Goal: Information Seeking & Learning: Find specific fact

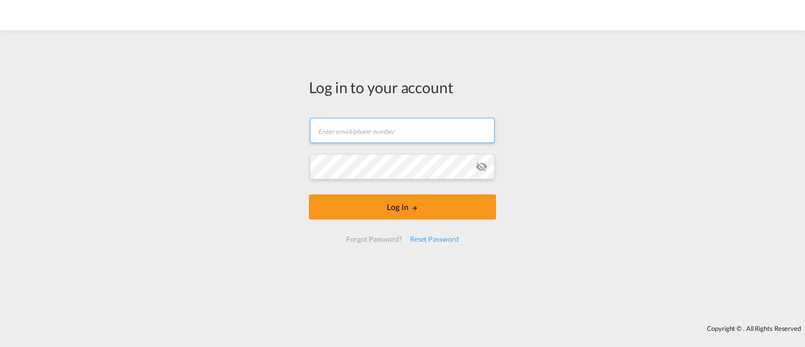
type input "[EMAIL_ADDRESS][DOMAIN_NAME]"
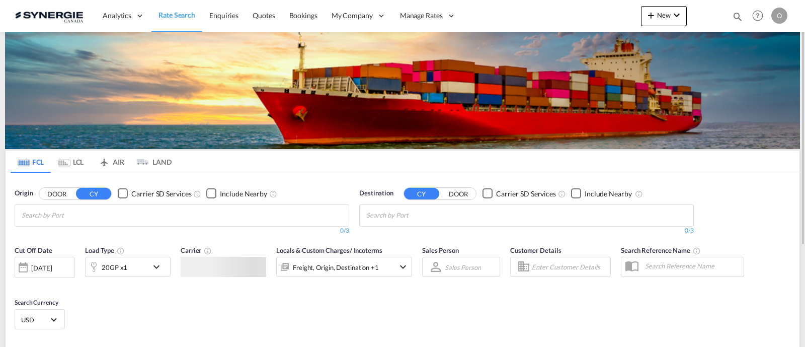
click at [734, 16] on md-icon "icon-magnify" at bounding box center [737, 16] width 11 height 11
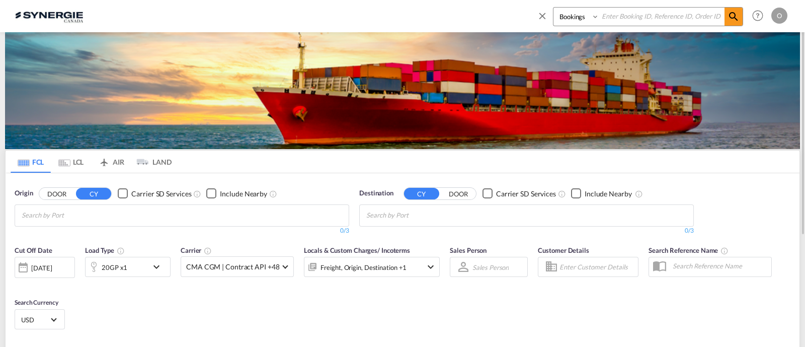
click at [557, 23] on select "Bookings Quotes Enquiries" at bounding box center [577, 17] width 48 height 18
select select "Quotes"
click at [553, 8] on select "Bookings Quotes Enquiries" at bounding box center [577, 17] width 48 height 18
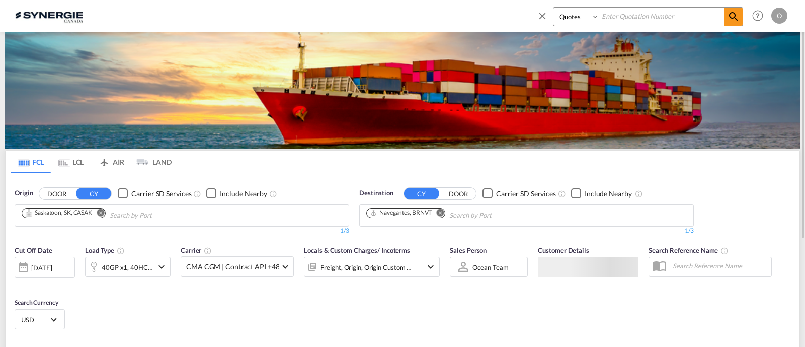
click at [613, 15] on input at bounding box center [661, 17] width 125 height 18
paste input "SYC0000104625"
type input "SYC0000104625"
click at [739, 22] on md-icon "icon-magnify" at bounding box center [733, 17] width 12 height 12
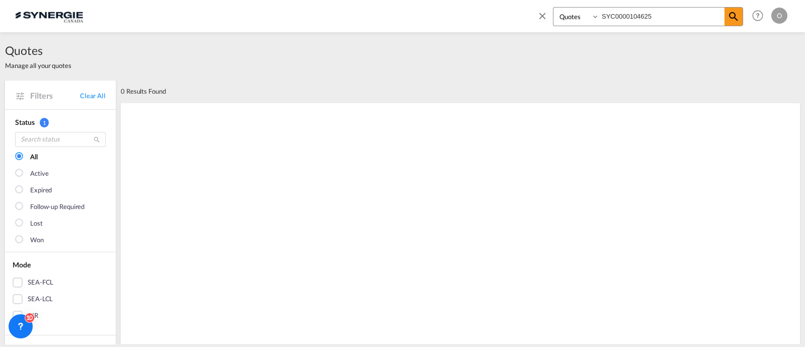
click at [587, 20] on select "Bookings Quotes Enquiries" at bounding box center [577, 17] width 48 height 18
click at [635, 19] on input "SYC0000104625" at bounding box center [661, 17] width 125 height 18
click at [634, 20] on input "SYC0000104625" at bounding box center [661, 17] width 125 height 18
click at [625, 16] on input "SYC0000104625" at bounding box center [661, 17] width 125 height 18
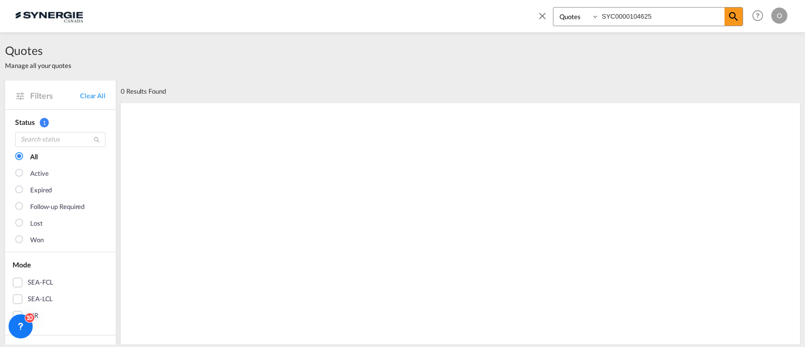
click at [625, 16] on input "SYC0000104625" at bounding box center [661, 17] width 125 height 18
click at [738, 16] on md-icon "icon-magnify" at bounding box center [733, 17] width 12 height 12
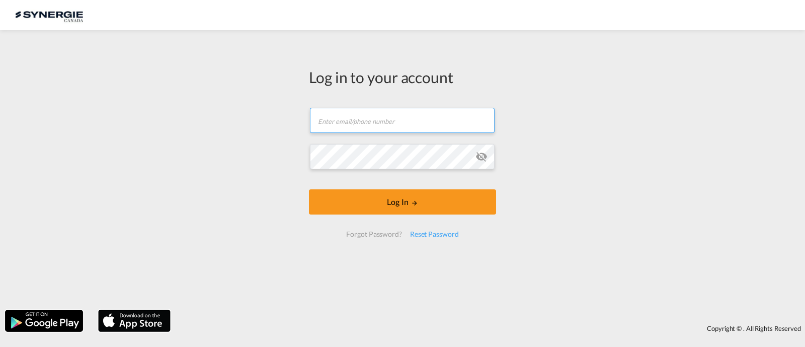
click at [441, 114] on input "text" at bounding box center [402, 120] width 185 height 25
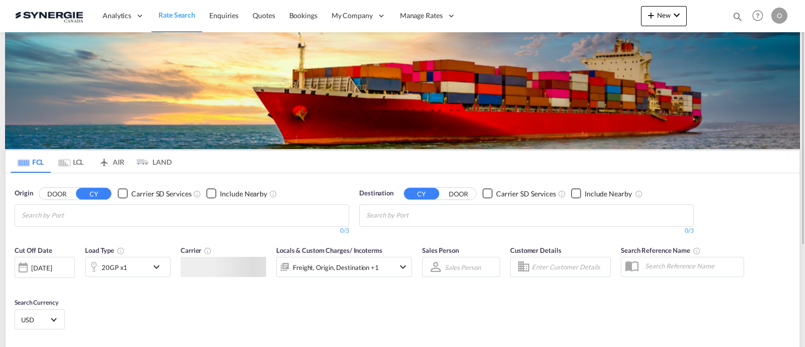
click at [732, 16] on md-icon "icon-magnify" at bounding box center [737, 16] width 11 height 11
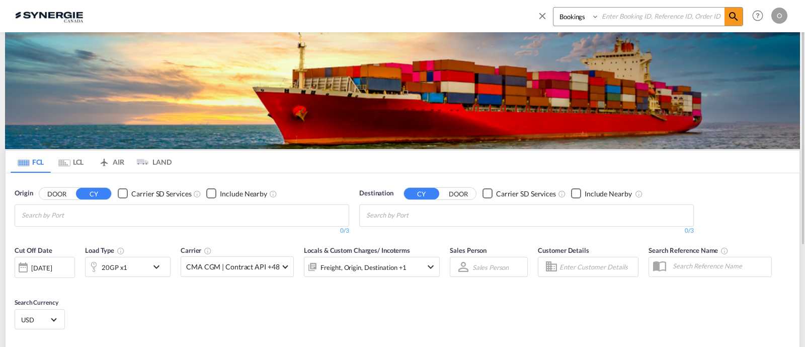
click at [570, 21] on select "Bookings Quotes Enquiries" at bounding box center [577, 17] width 48 height 18
select select "Quotes"
click at [553, 8] on select "Bookings Quotes Enquiries" at bounding box center [577, 17] width 48 height 18
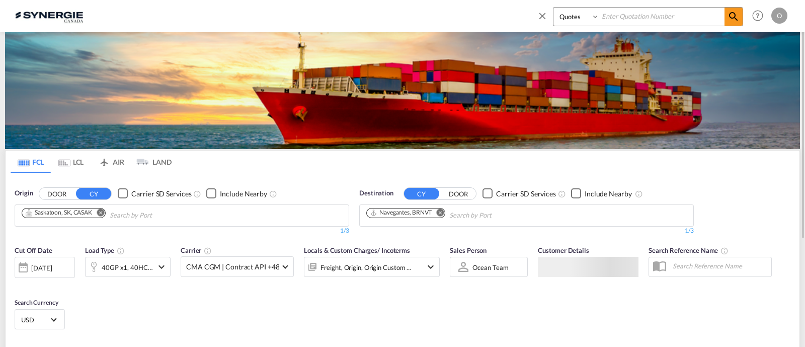
click at [641, 20] on input at bounding box center [661, 17] width 125 height 18
paste input "SYC0000104625"
click at [732, 15] on md-icon "icon-magnify" at bounding box center [733, 17] width 12 height 12
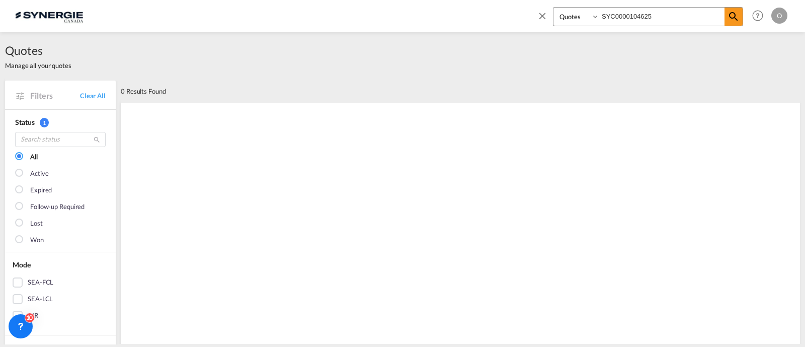
click at [636, 19] on input "SYC0000104625" at bounding box center [661, 17] width 125 height 18
click at [732, 15] on md-icon "icon-magnify" at bounding box center [733, 17] width 12 height 12
click at [637, 18] on input "SYC0000104625" at bounding box center [661, 17] width 125 height 18
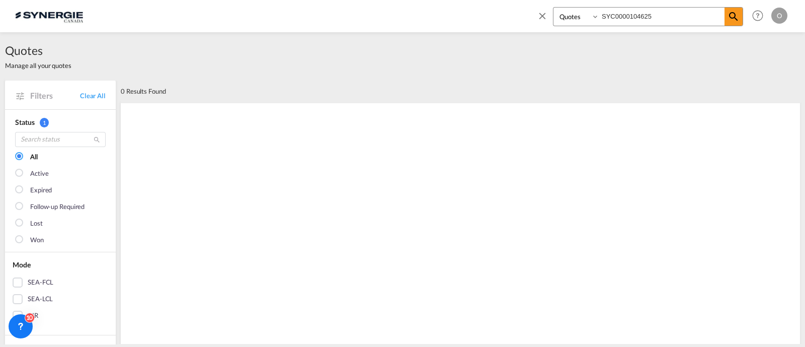
paste input
click at [735, 15] on md-icon "icon-magnify" at bounding box center [733, 17] width 12 height 12
drag, startPoint x: 738, startPoint y: 14, endPoint x: 729, endPoint y: 16, distance: 9.3
click at [738, 13] on md-icon "icon-magnify" at bounding box center [733, 17] width 12 height 12
click at [621, 12] on input "SYC0000104625" at bounding box center [661, 17] width 125 height 18
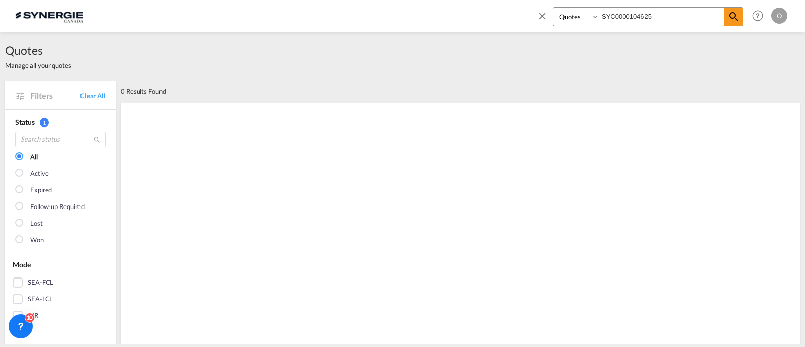
click at [621, 11] on input "SYC0000104625" at bounding box center [661, 17] width 125 height 18
paste input
type input "SYC000014625"
click at [733, 16] on md-icon "icon-magnify" at bounding box center [733, 17] width 12 height 12
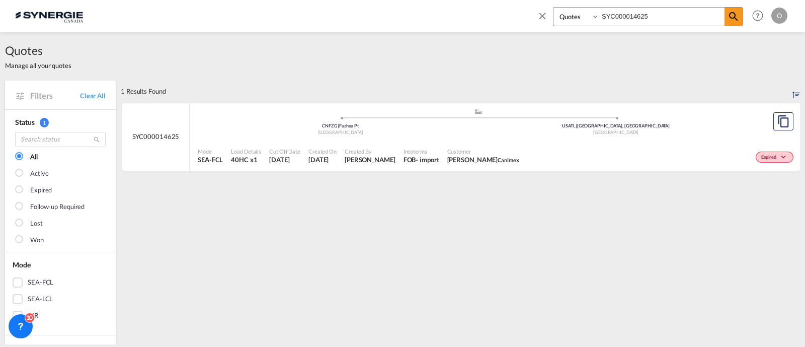
click at [582, 150] on div "Expired" at bounding box center [659, 155] width 273 height 25
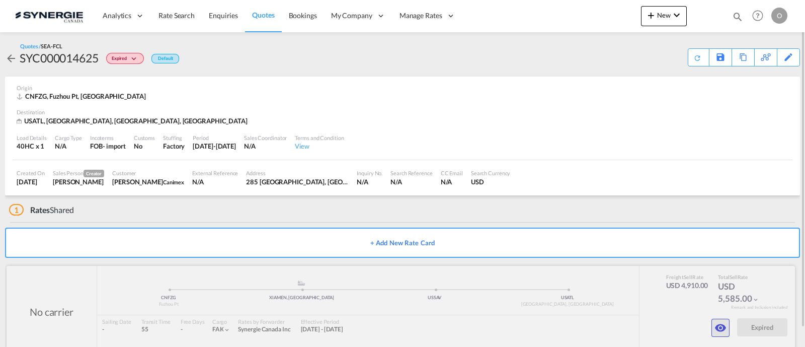
click at [721, 324] on md-icon "icon-eye" at bounding box center [720, 327] width 12 height 12
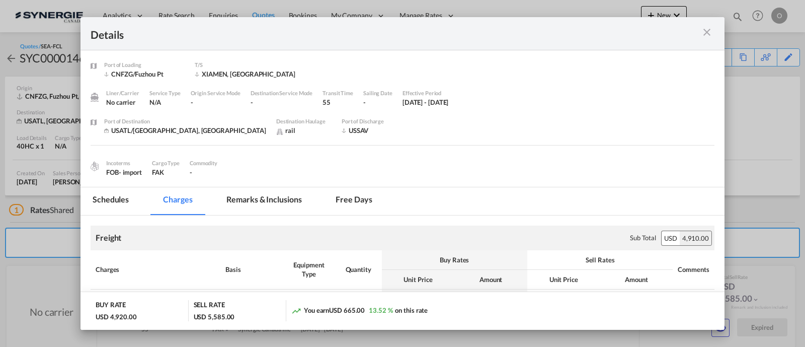
click at [279, 200] on md-tab-item "Remarks & Inclusions" at bounding box center [263, 201] width 99 height 28
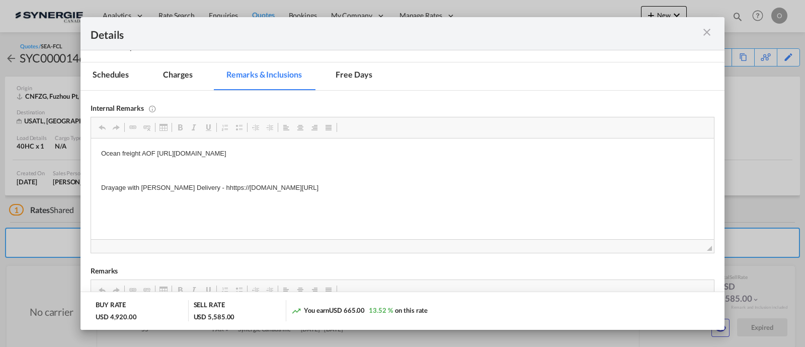
scroll to position [125, 0]
drag, startPoint x: 477, startPoint y: 187, endPoint x: 202, endPoint y: 178, distance: 275.2
drag, startPoint x: 193, startPoint y: 184, endPoint x: 493, endPoint y: 187, distance: 300.8
click at [493, 187] on p "Drayage with EVANS Delivery - hhttps://app.frontapp.com/open/cnv_q1i3irz?key=GR…" at bounding box center [402, 187] width 602 height 11
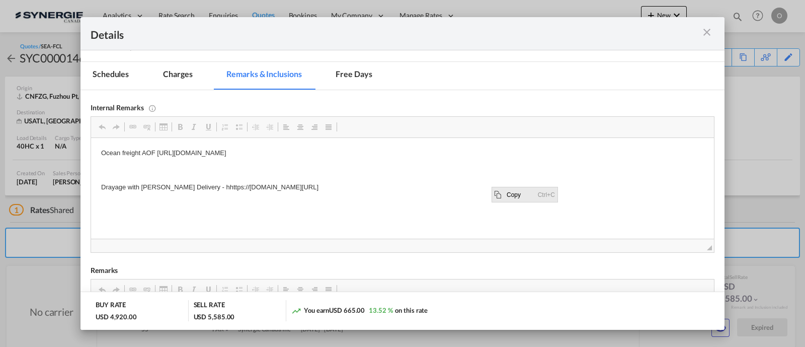
click at [530, 195] on span "Copy" at bounding box center [518, 194] width 31 height 15
copy p "hhttps://app.frontapp.com/open/cnv_q1i3irz?key=GRpMHNga5uOXMXNqPkgTY9R3gQOMzh6i"
drag, startPoint x: 481, startPoint y: 187, endPoint x: 195, endPoint y: 185, distance: 285.7
click at [195, 185] on p "Drayage with EVANS Delivery - hhttps://app.frontapp.com/open/cnv_q1i3irz?key=GR…" at bounding box center [402, 187] width 602 height 11
copy p "hhttps://app.frontapp.com/open/cnv_q1i3irz?key=GRpMHNga5uOXMXNqPkgTY9R3gQOMzh6i"
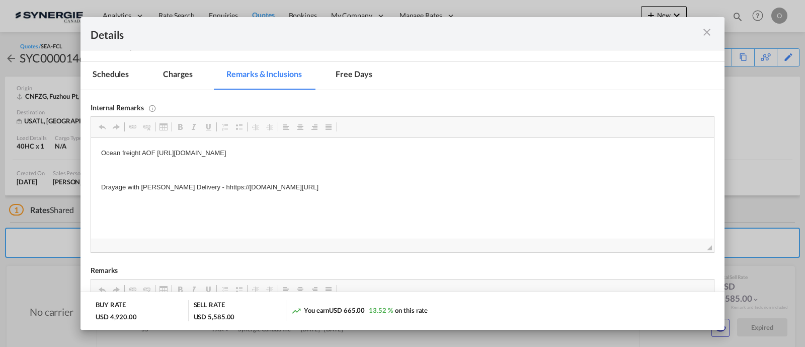
click at [433, 198] on html "Ocean freight AOF https://app.frontapp.com/open/cnv_qcpccjz?key=REiZHO_K8ffDHmM…" at bounding box center [402, 170] width 623 height 64
drag, startPoint x: 198, startPoint y: 187, endPoint x: 494, endPoint y: 185, distance: 296.2
click at [494, 185] on p "Drayage with EVANS Delivery - hhttps://app.frontapp.com/open/cnv_q1i3irz?key=GR…" at bounding box center [402, 187] width 602 height 11
copy p "https://app.frontapp.com/open/cnv_q1i3irz?key=GRpMHNga5uOXMXNqPkgTY9R3gQOMzh6i"
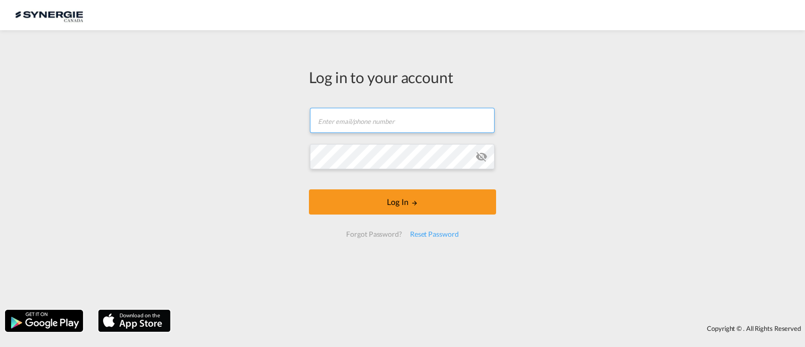
type input "[EMAIL_ADDRESS][DOMAIN_NAME]"
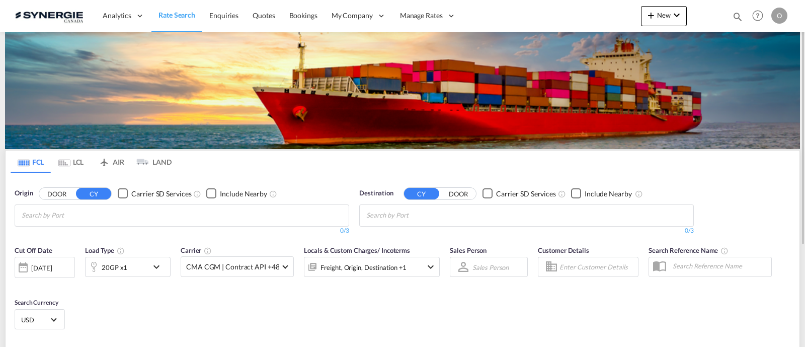
click at [733, 16] on md-icon "icon-magnify" at bounding box center [737, 16] width 11 height 11
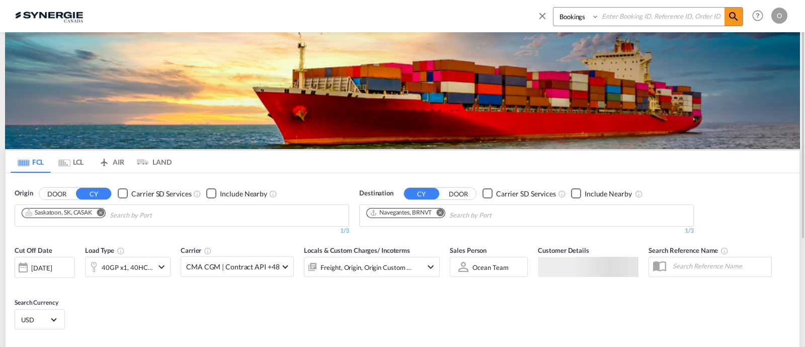
click at [579, 23] on select "Bookings Quotes Enquiries" at bounding box center [577, 17] width 48 height 18
select select "Quotes"
click at [553, 8] on select "Bookings Quotes Enquiries" at bounding box center [577, 17] width 48 height 18
click at [621, 21] on input at bounding box center [661, 17] width 125 height 18
paste input "SYC000014816"
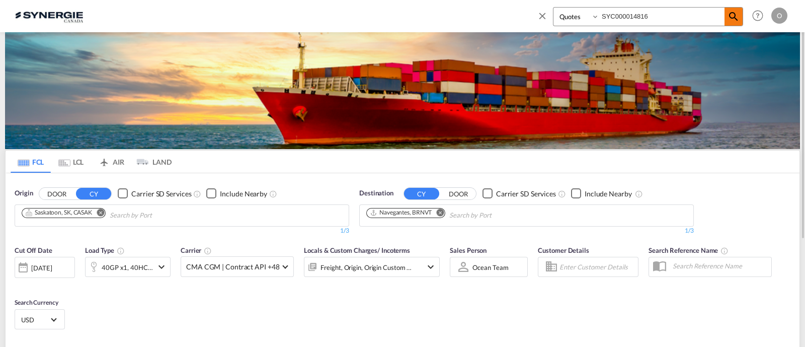
type input "SYC000014816"
click at [735, 15] on md-icon "icon-magnify" at bounding box center [733, 17] width 12 height 12
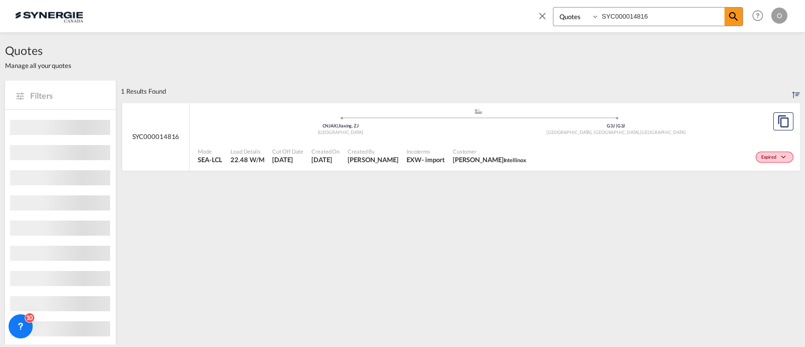
click at [500, 144] on div "Customer Guilherme Prevelato Intellinox" at bounding box center [489, 155] width 81 height 25
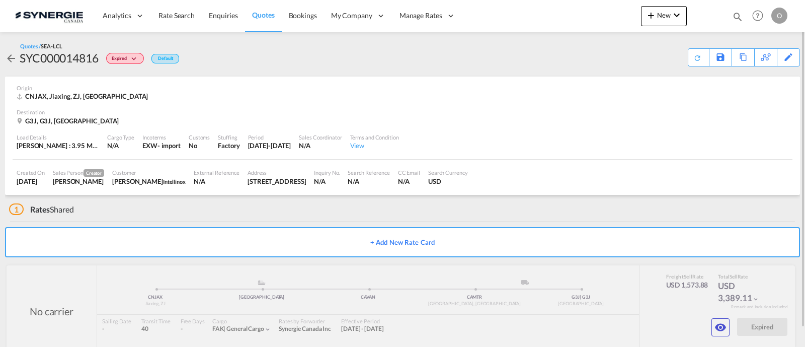
scroll to position [19, 0]
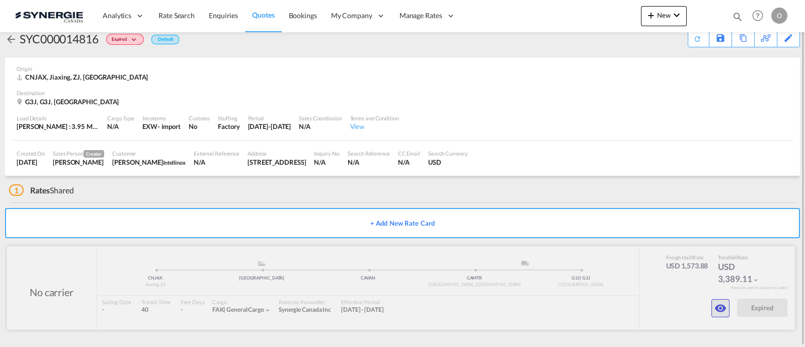
click at [714, 303] on md-icon "icon-eye" at bounding box center [720, 308] width 12 height 12
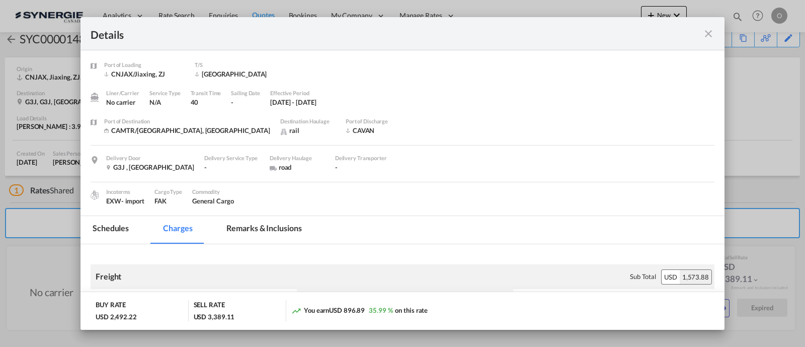
click at [283, 225] on md-tab-item "Remarks & Inclusions" at bounding box center [263, 230] width 99 height 28
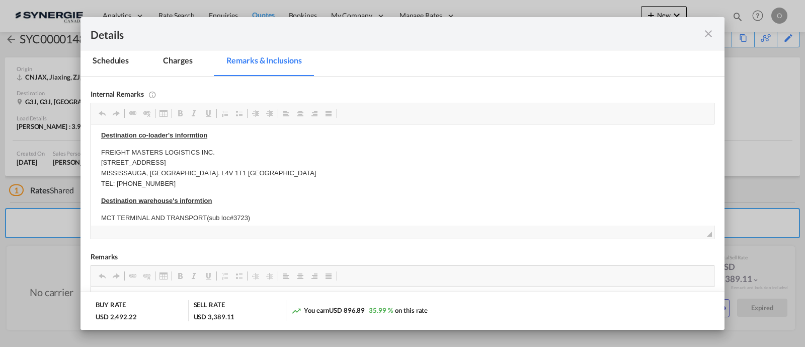
scroll to position [305, 0]
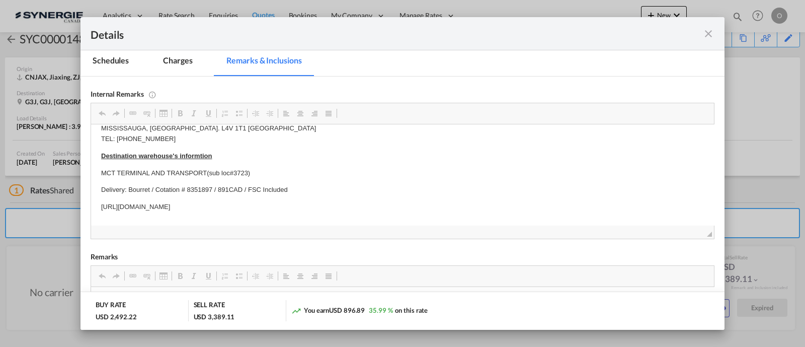
drag, startPoint x: 368, startPoint y: 192, endPoint x: 181, endPoint y: 308, distance: 220.2
click at [91, 184] on html "AOF / [URL][DOMAIN_NAME] Sorry for this late reply, we have just received the s…" at bounding box center [402, 29] width 623 height 420
click at [163, 203] on span "Copy" at bounding box center [158, 202] width 31 height 15
copy p "[URL][DOMAIN_NAME]"
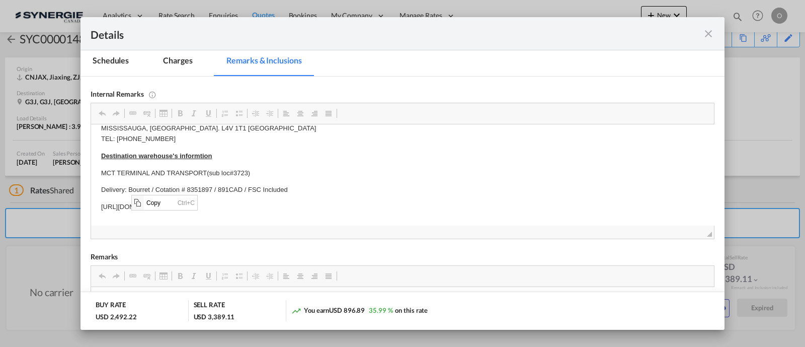
scroll to position [295, 0]
